Goal: Task Accomplishment & Management: Complete application form

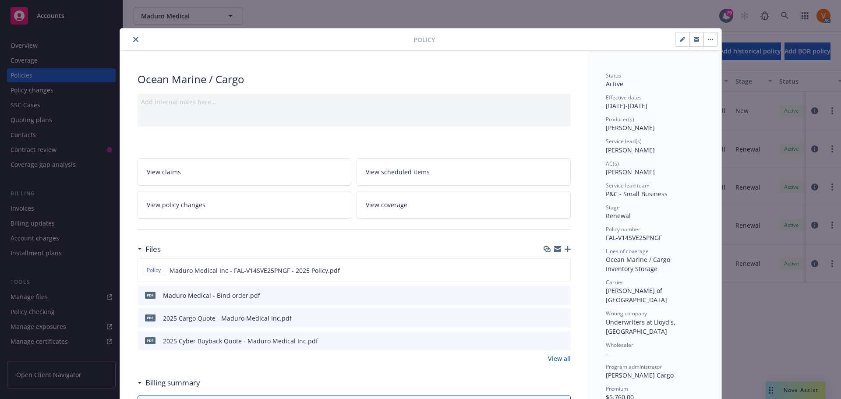
scroll to position [26, 0]
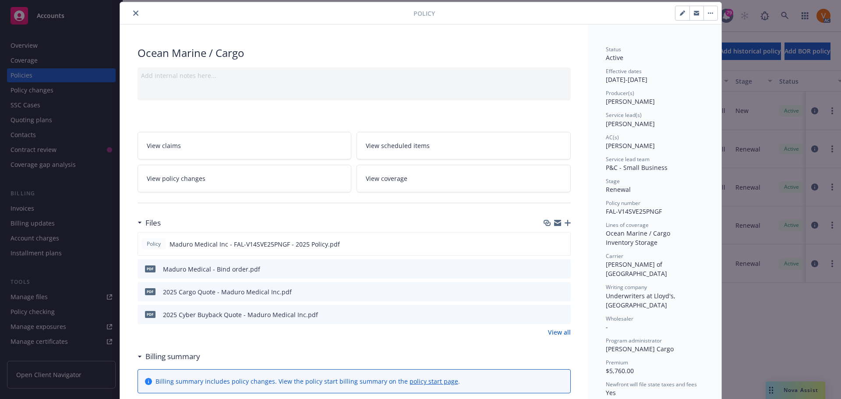
click at [133, 11] on icon "close" at bounding box center [135, 13] width 5 height 5
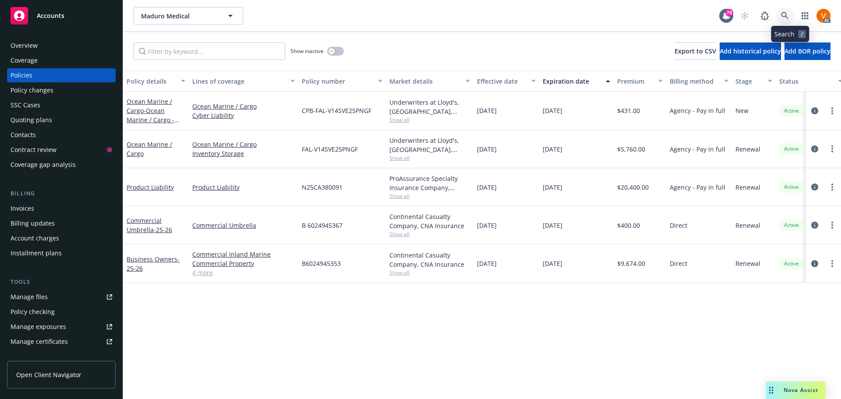
click at [789, 14] on icon at bounding box center [785, 16] width 8 height 8
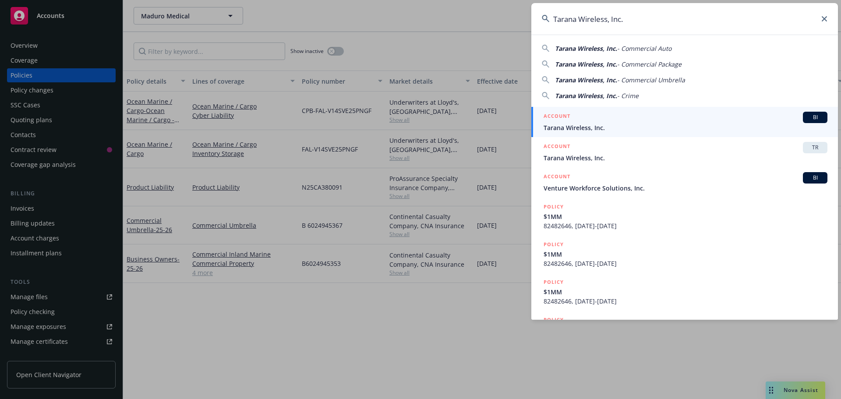
type input "Tarana Wireless, Inc."
click at [549, 124] on g at bounding box center [551, 122] width 10 height 10
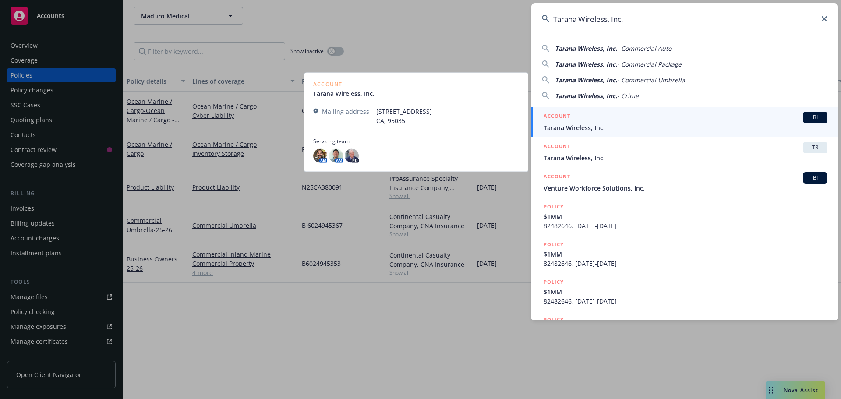
click at [599, 126] on span "Tarana Wireless, Inc." at bounding box center [685, 127] width 284 height 9
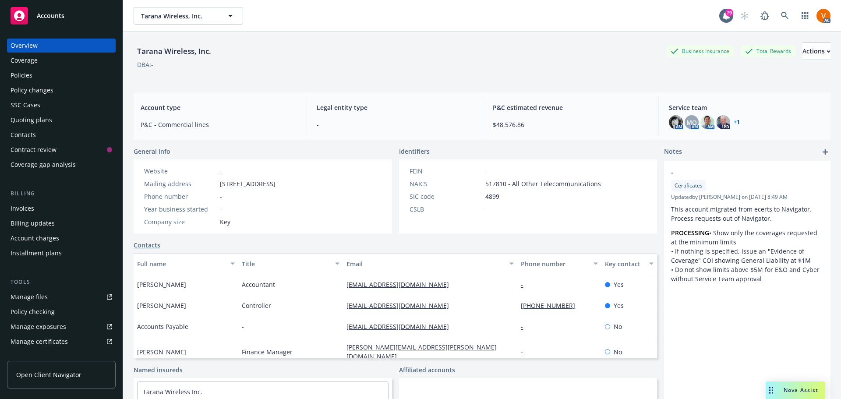
click at [54, 68] on div "Policies" at bounding box center [62, 75] width 102 height 14
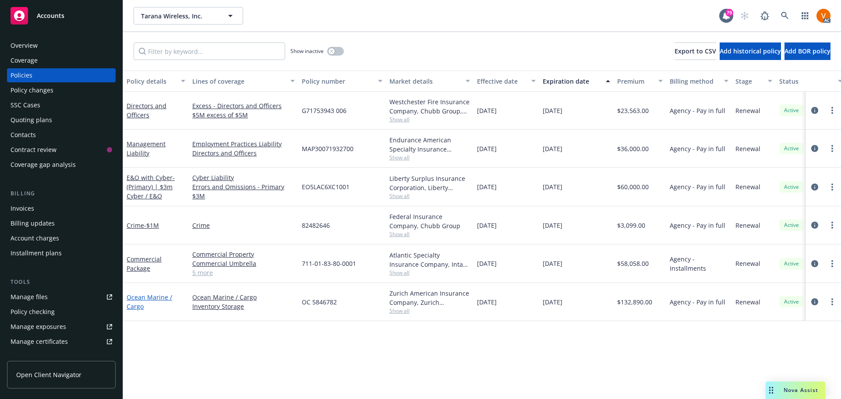
click at [159, 293] on link "Ocean Marine / Cargo" at bounding box center [150, 302] width 46 height 18
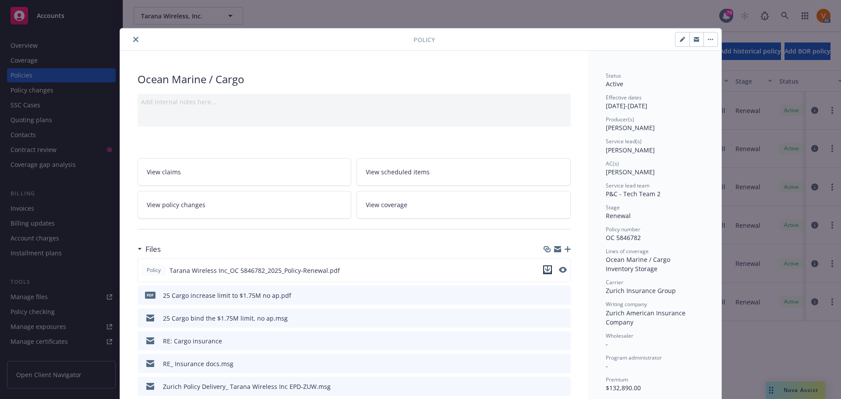
click at [544, 266] on icon "download file" at bounding box center [547, 269] width 7 height 7
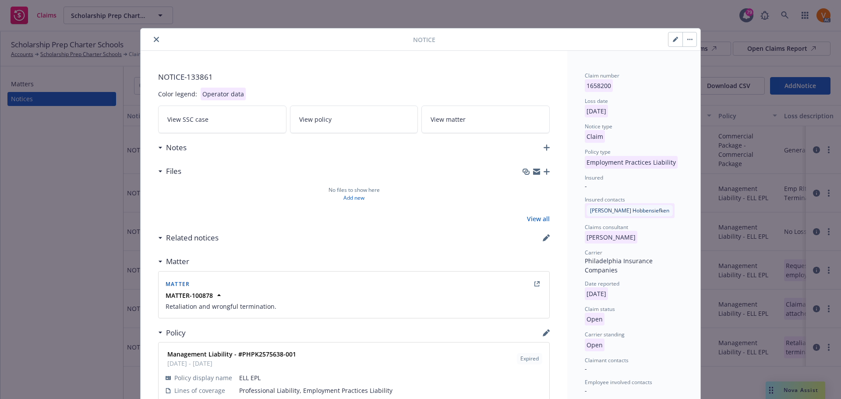
click at [677, 37] on icon "button" at bounding box center [677, 38] width 2 height 2
select select "EMPLOYMENT_PRACTICES_LIABILITY"
select select "open"
select select "CLAIM"
select select "OPEN"
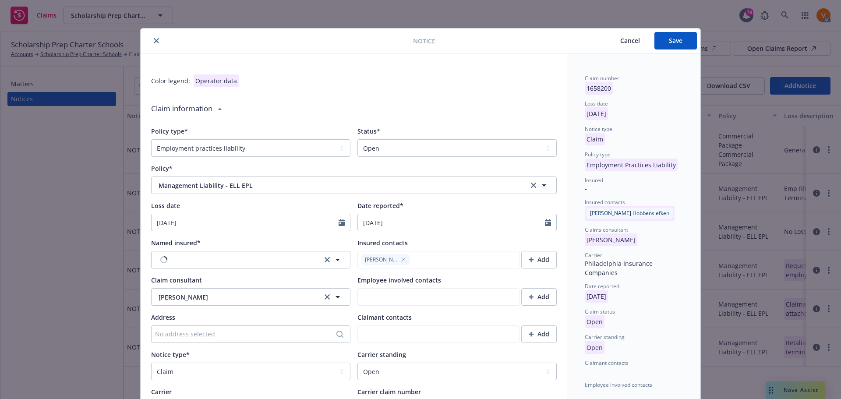
type textarea "x"
click at [395, 148] on select "Select a status Closed Open" at bounding box center [456, 148] width 199 height 18
select select "closed"
click at [357, 139] on select "Select a status Closed Open" at bounding box center [456, 148] width 199 height 18
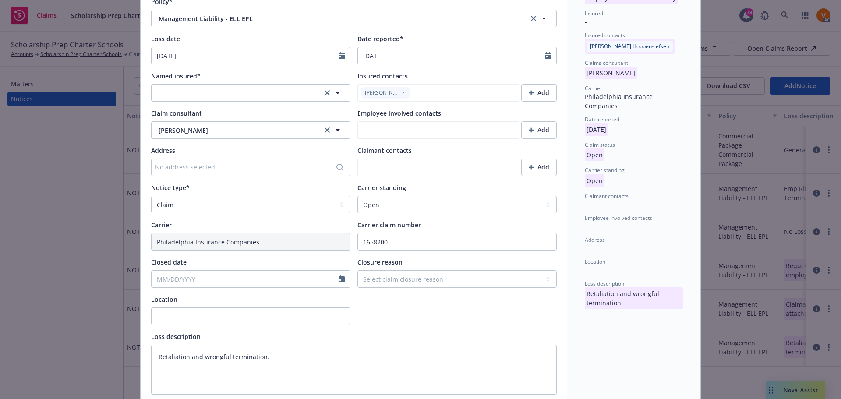
scroll to position [175, 0]
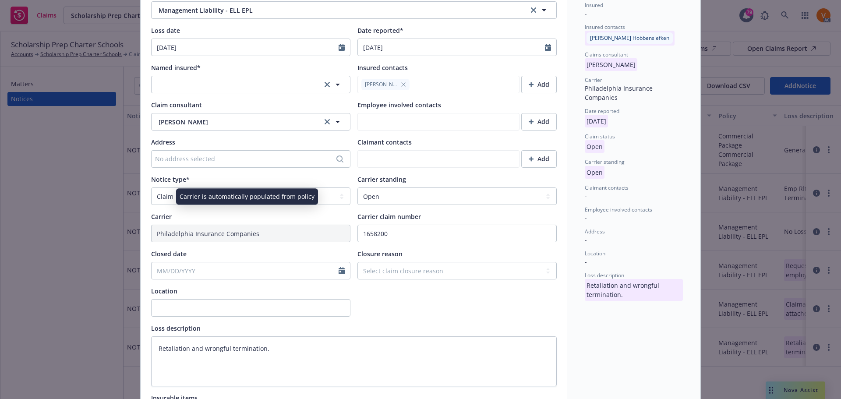
type textarea "x"
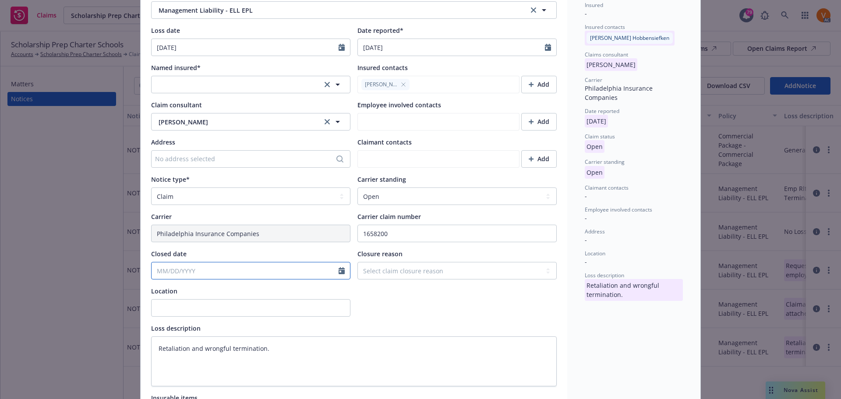
click at [255, 262] on input "Closed date" at bounding box center [245, 270] width 187 height 17
select select "9"
click at [169, 326] on span "15" at bounding box center [172, 325] width 13 height 11
type textarea "x"
type input "09/15/2025"
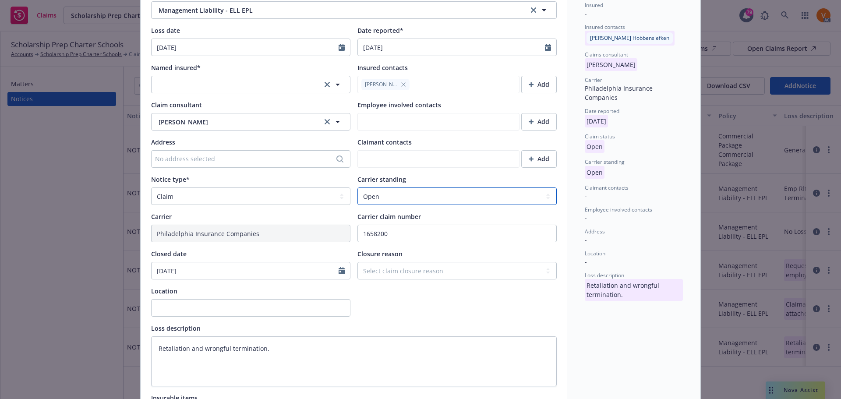
click at [458, 187] on select "Select a carrier standing Closed Not submitted Open Reopened Subrogated Withdra…" at bounding box center [456, 196] width 199 height 18
select select "CLOSED"
click at [357, 187] on select "Select a carrier standing Closed Not submitted Open Reopened Subrogated Withdra…" at bounding box center [456, 196] width 199 height 18
type textarea "x"
click at [412, 262] on select "Select claim closure reason Administrative closure Closed Closed no liability f…" at bounding box center [456, 271] width 199 height 18
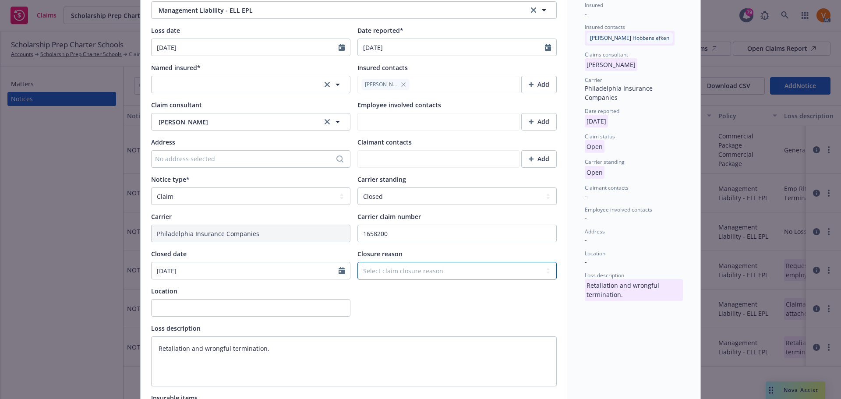
select select "settled"
click at [357, 262] on select "Select claim closure reason Administrative closure Closed Closed no liability f…" at bounding box center [456, 271] width 199 height 18
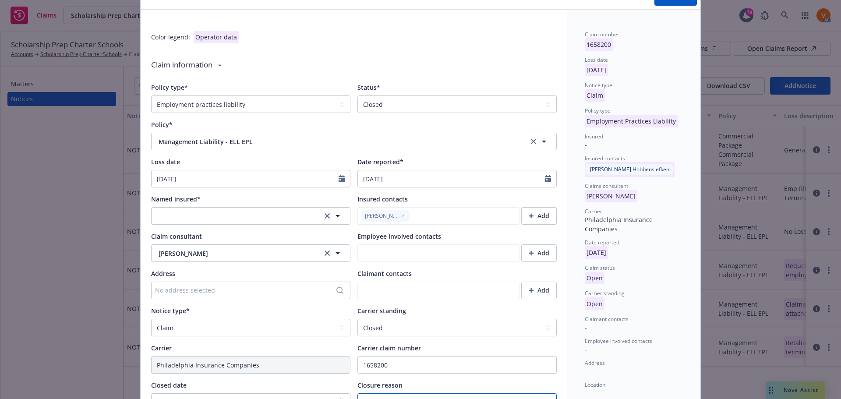
scroll to position [0, 0]
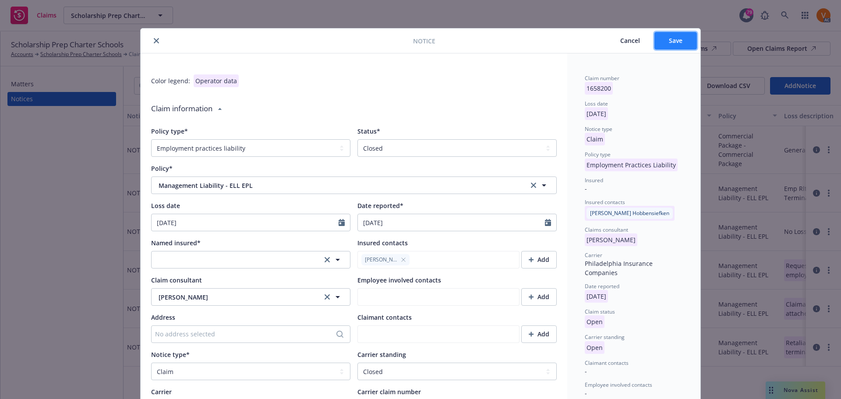
click at [669, 36] on span "Save" at bounding box center [676, 40] width 14 height 8
type textarea "x"
